Goal: Information Seeking & Learning: Find specific fact

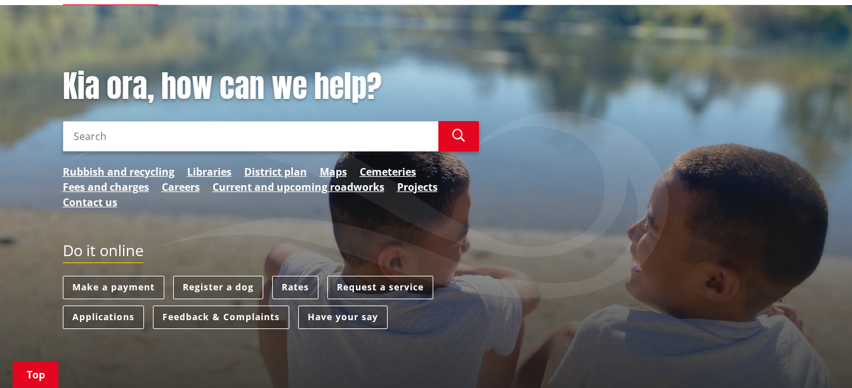
scroll to position [190, 0]
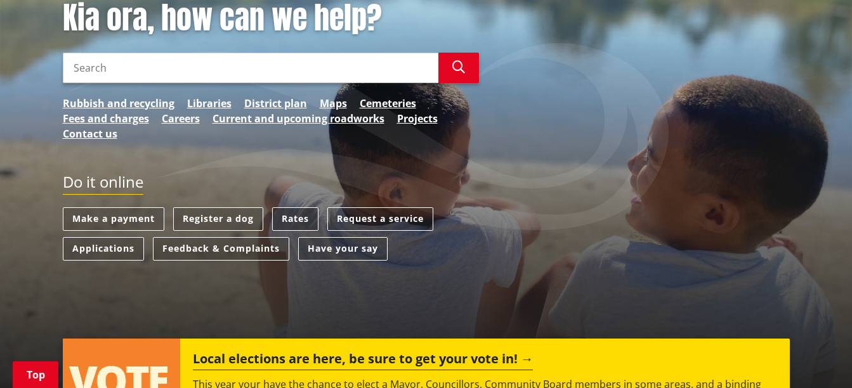
click at [293, 218] on link "Rates" at bounding box center [295, 219] width 46 height 23
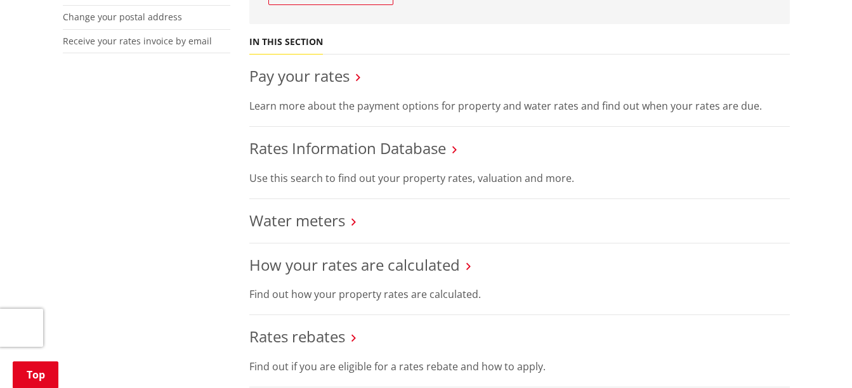
scroll to position [444, 0]
click at [440, 149] on link "Rates Information Database" at bounding box center [347, 147] width 197 height 21
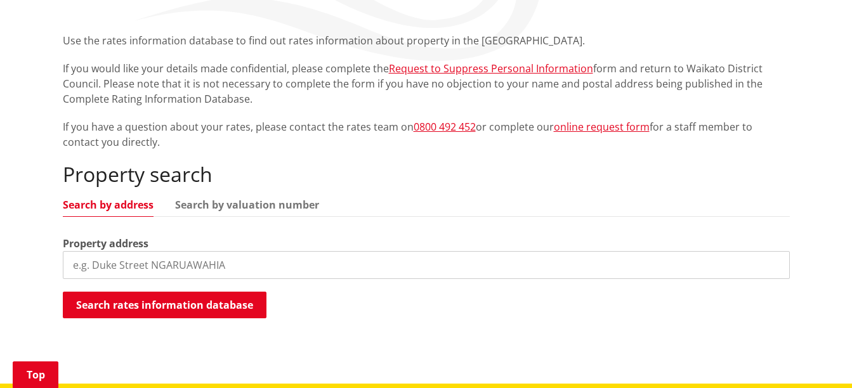
scroll to position [254, 0]
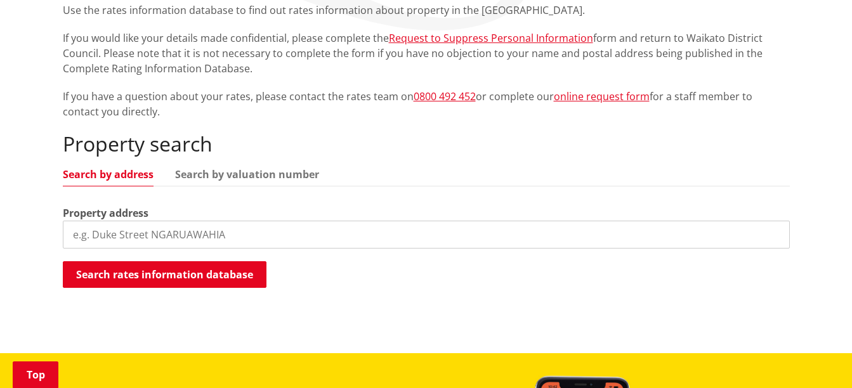
drag, startPoint x: 147, startPoint y: 239, endPoint x: 109, endPoint y: 242, distance: 38.2
click at [147, 239] on input "search" at bounding box center [426, 235] width 727 height 28
type input "460 Bruntwood Road"
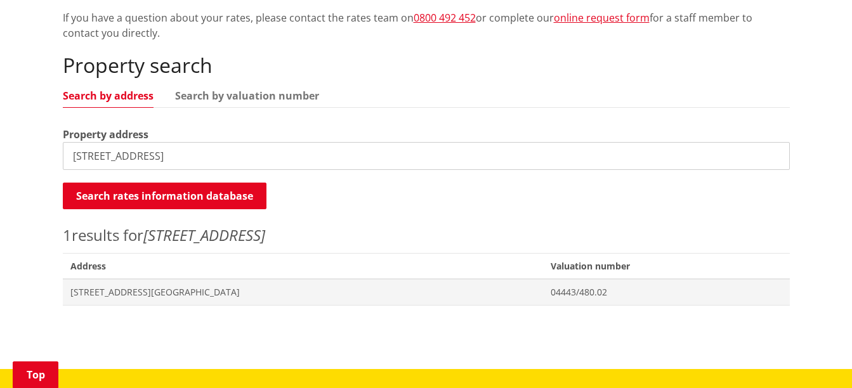
scroll to position [508, 0]
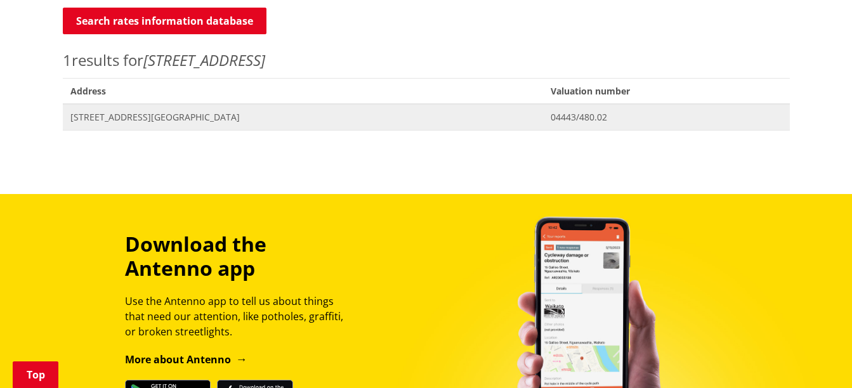
click at [164, 118] on span "460 Bruntwood Road TAMAHERE" at bounding box center [303, 117] width 466 height 13
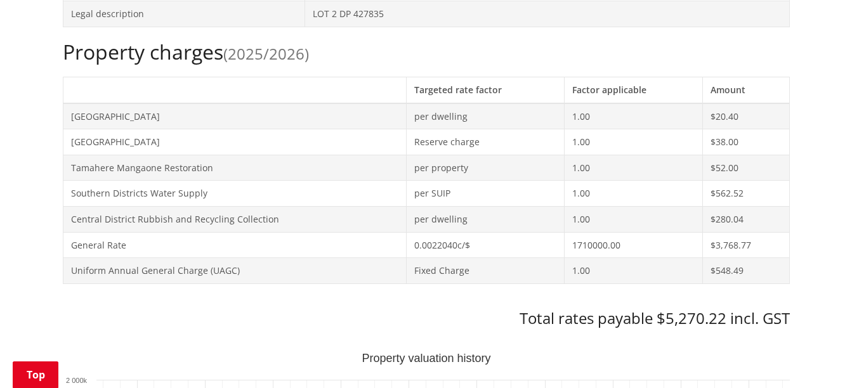
scroll to position [571, 0]
